Goal: Transaction & Acquisition: Purchase product/service

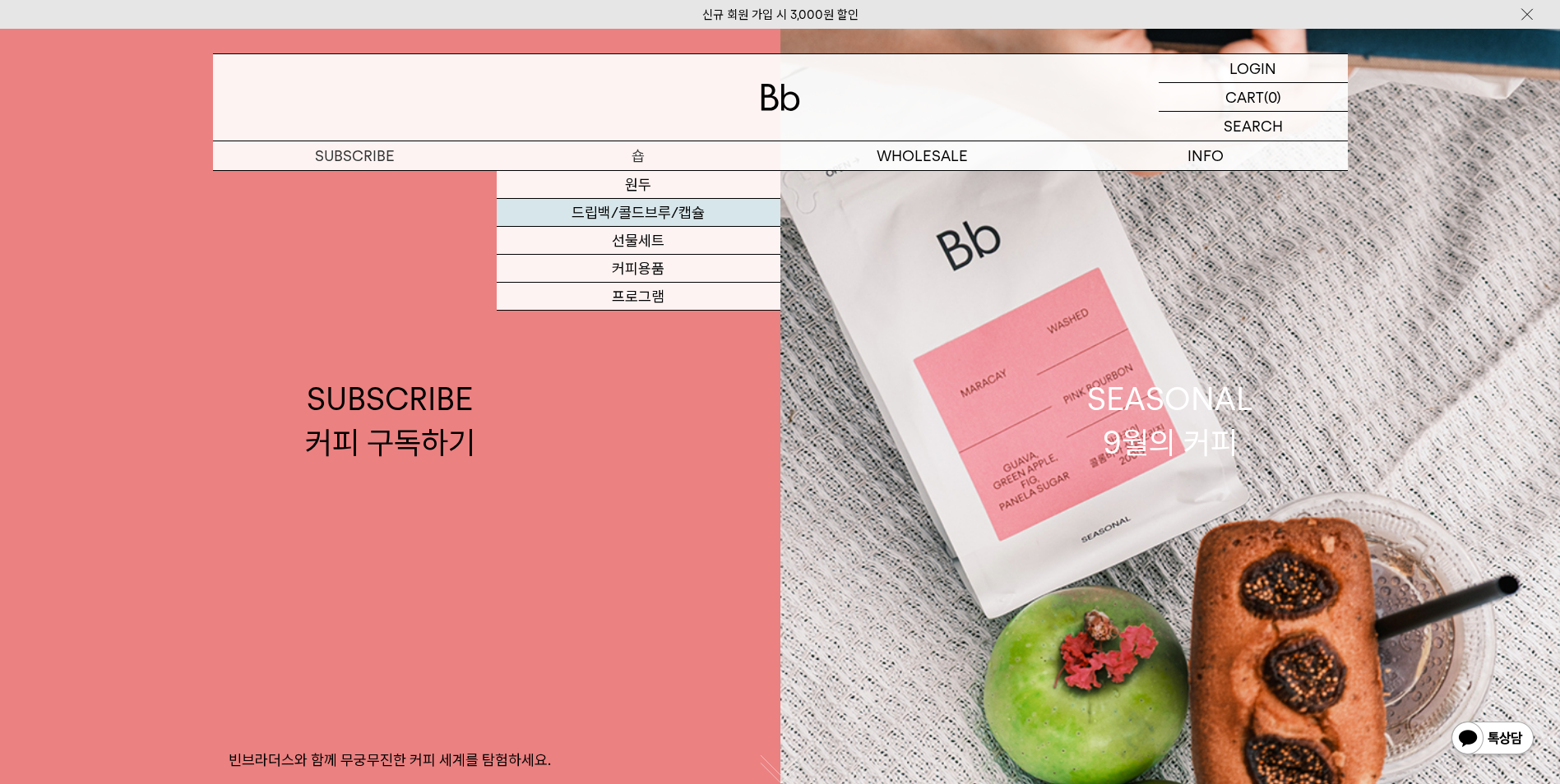
click at [646, 212] on link "드립백/콜드브루/캡슐" at bounding box center [639, 213] width 284 height 28
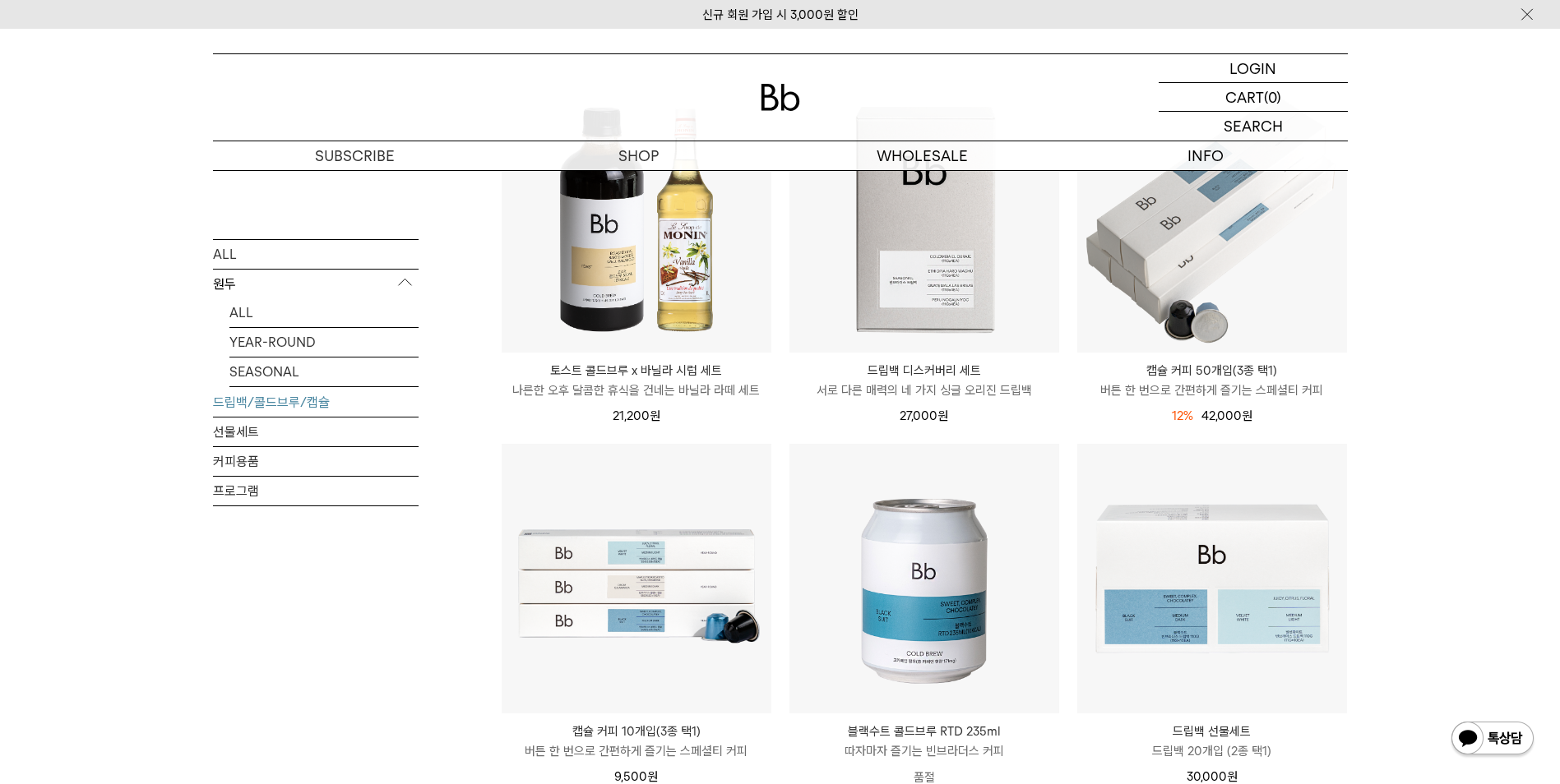
scroll to position [329, 0]
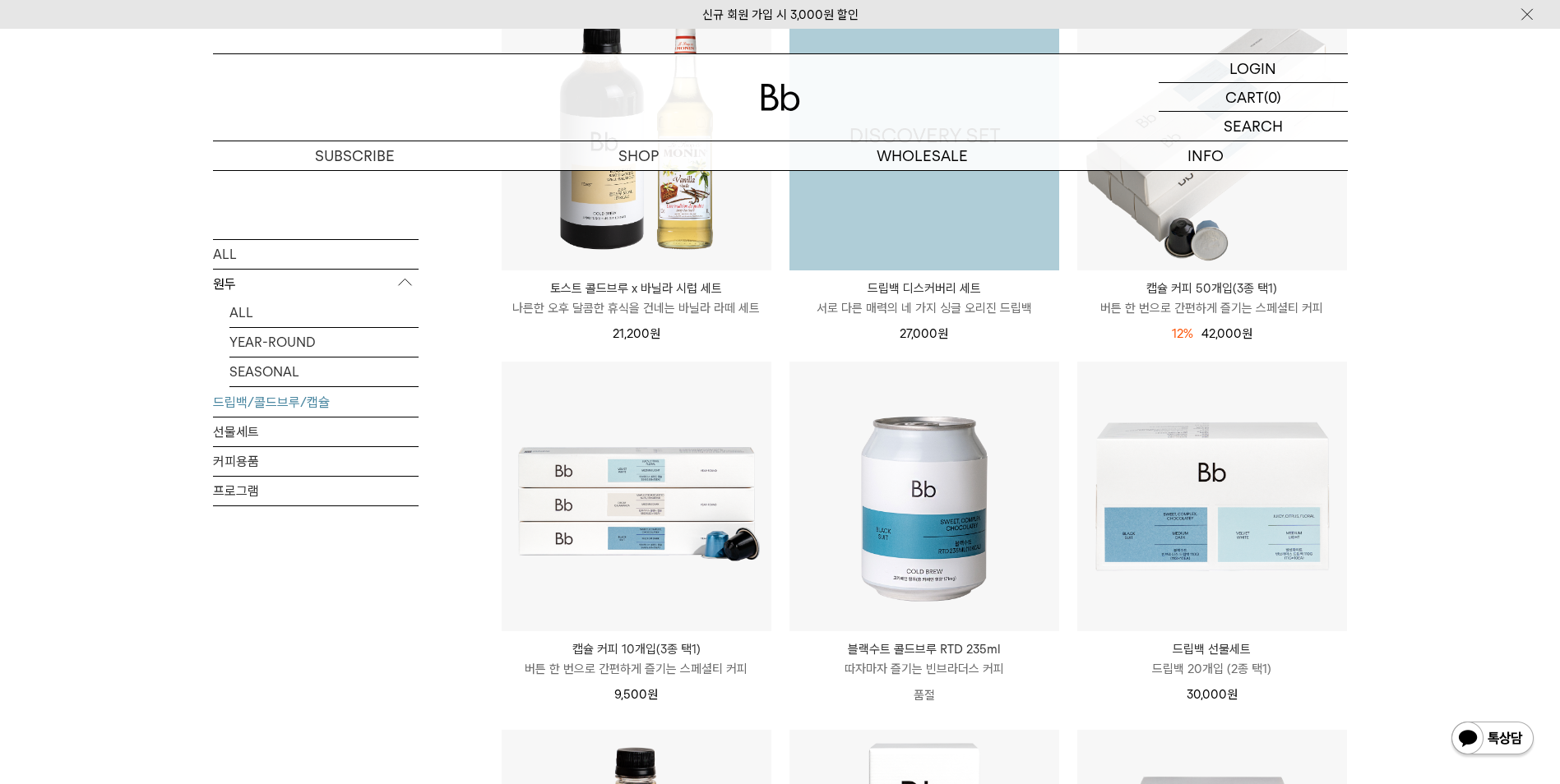
click at [914, 263] on img at bounding box center [925, 136] width 270 height 270
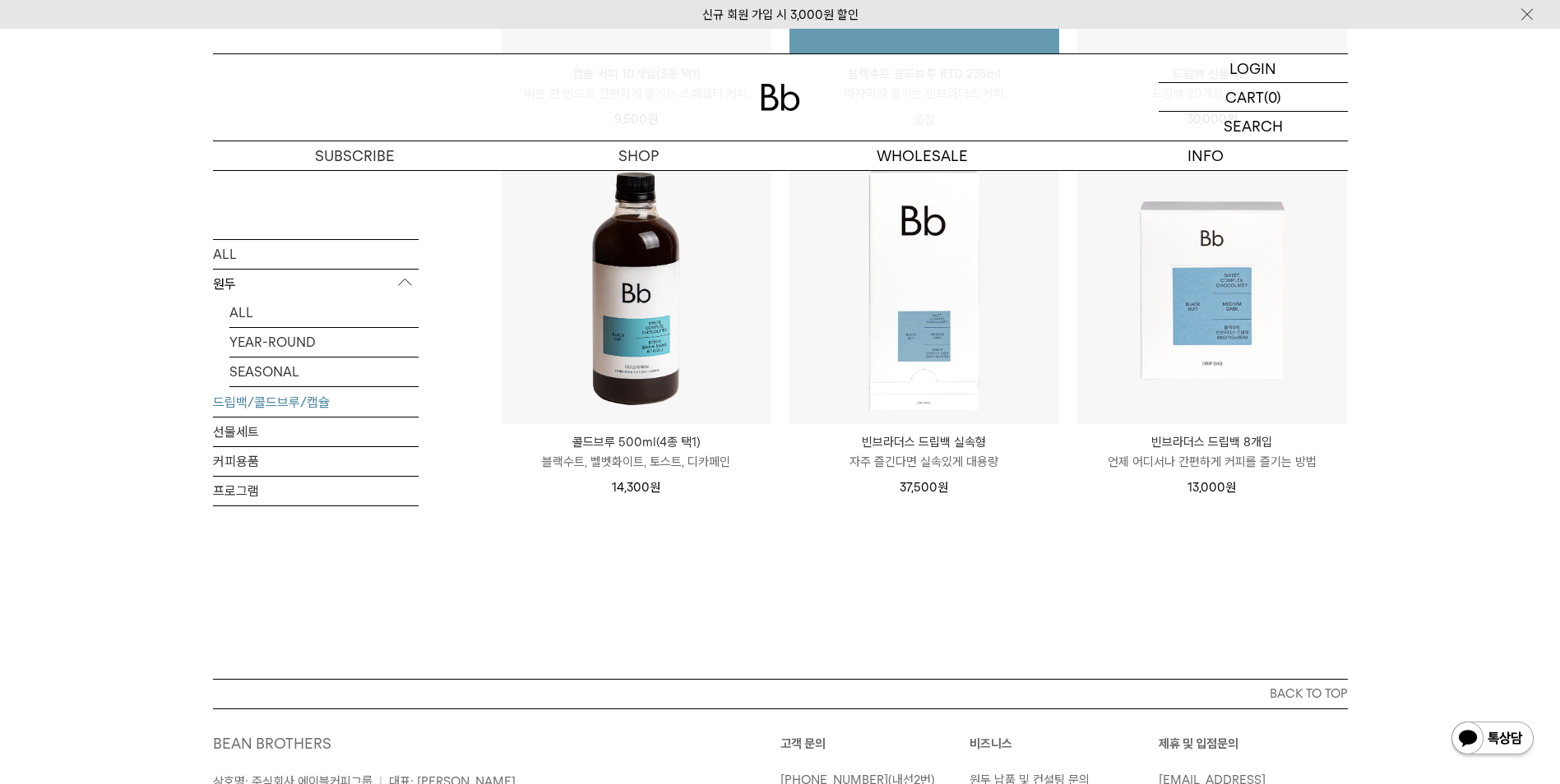
scroll to position [987, 0]
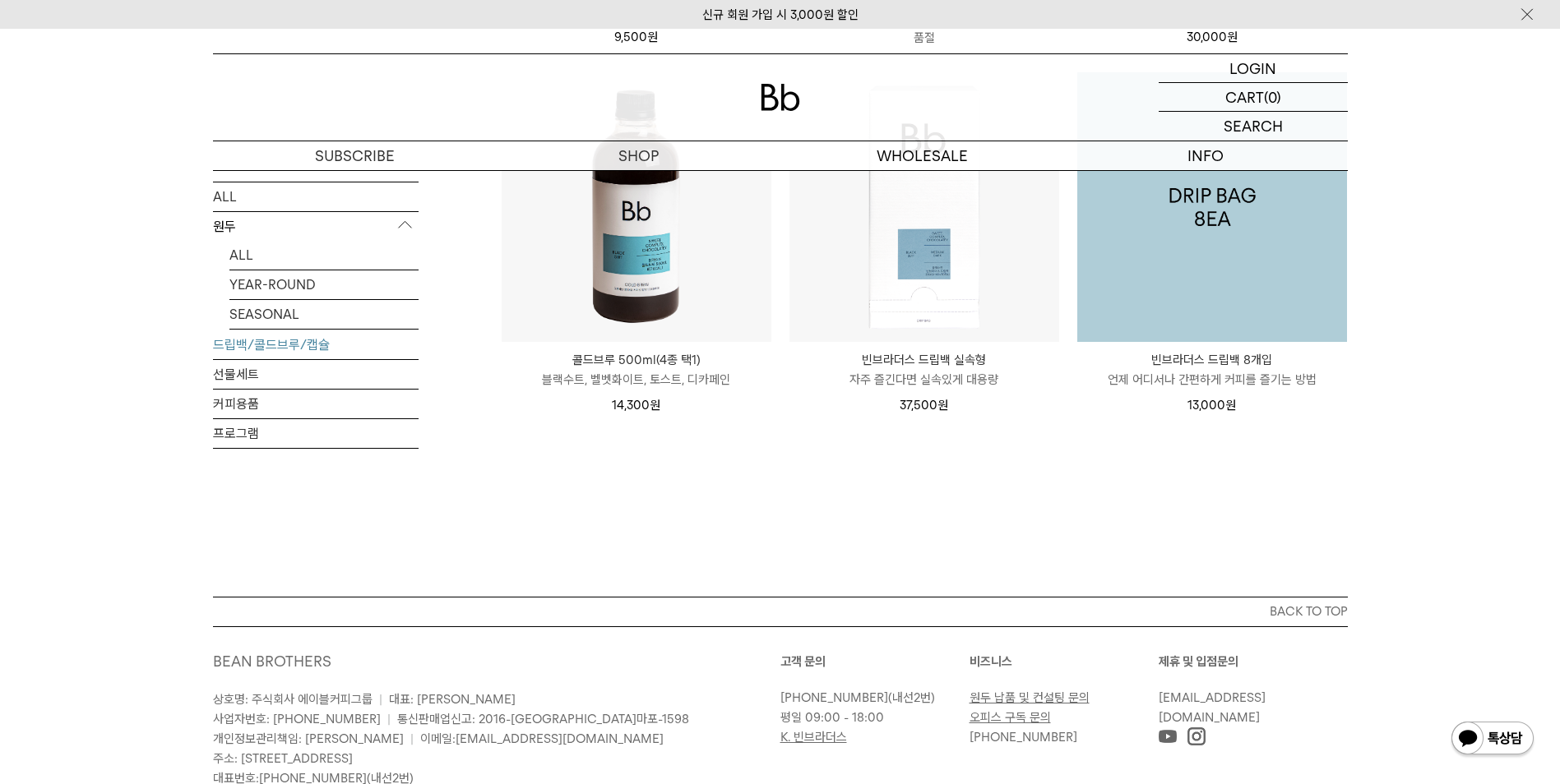
click at [1205, 237] on img at bounding box center [1212, 207] width 270 height 270
